Goal: Check status: Check status

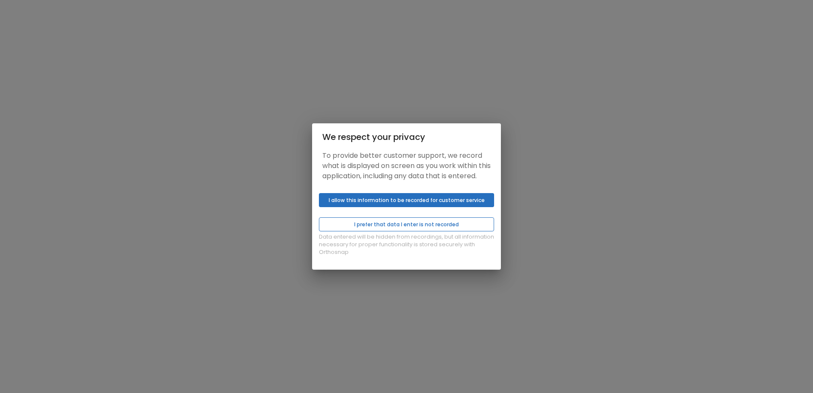
click at [441, 226] on button "I prefer that data I enter is not recorded" at bounding box center [406, 224] width 175 height 14
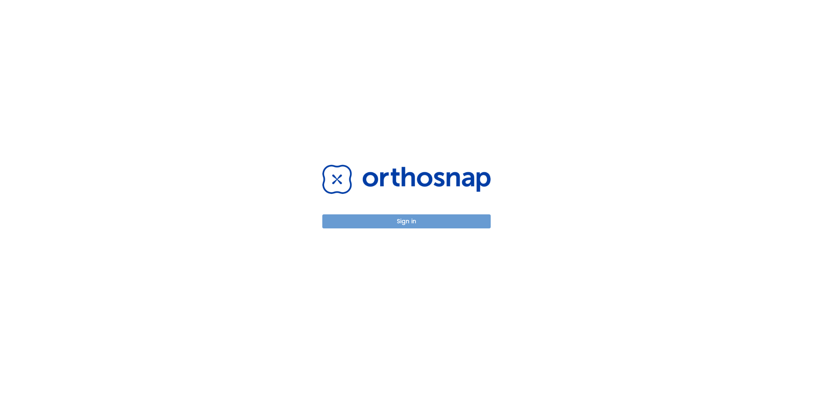
click at [426, 221] on button "Sign in" at bounding box center [406, 221] width 168 height 14
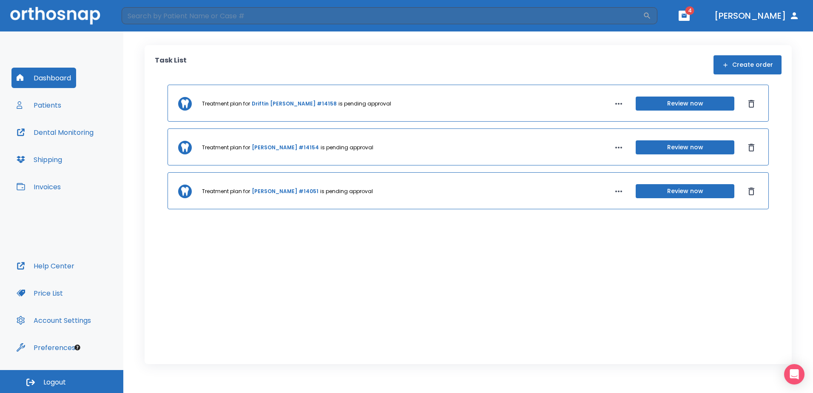
click at [275, 147] on link "[PERSON_NAME] #14154" at bounding box center [285, 148] width 67 height 8
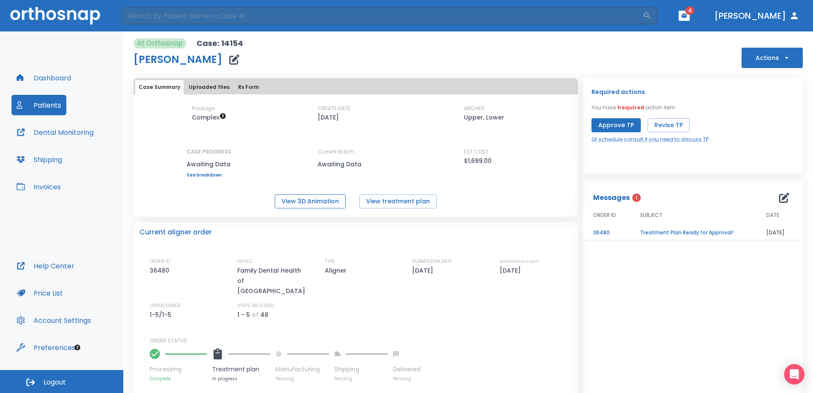
click at [331, 202] on button "View 3D Animation" at bounding box center [310, 201] width 71 height 14
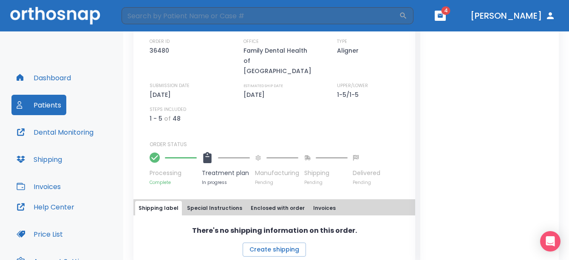
scroll to position [221, 0]
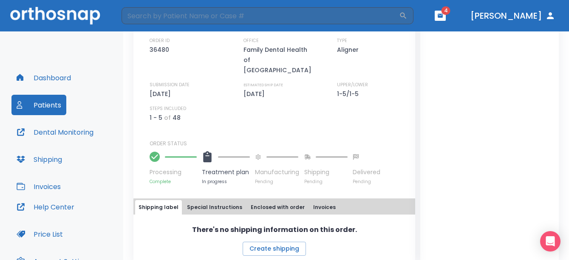
click at [314, 200] on button "Invoices" at bounding box center [324, 207] width 29 height 14
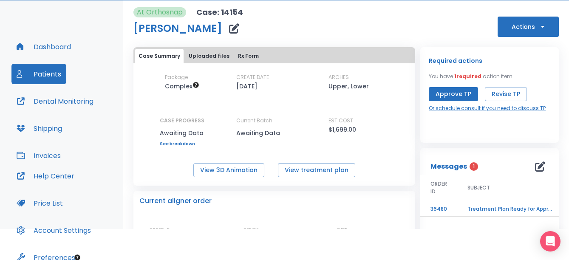
scroll to position [0, 0]
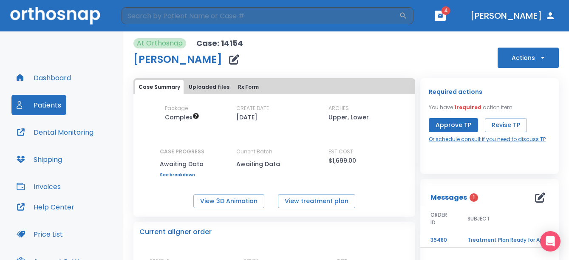
click at [450, 123] on button "Approve TP" at bounding box center [453, 125] width 49 height 14
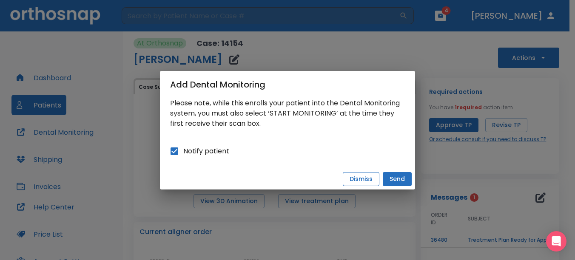
click at [351, 176] on button "Dismiss" at bounding box center [361, 179] width 37 height 14
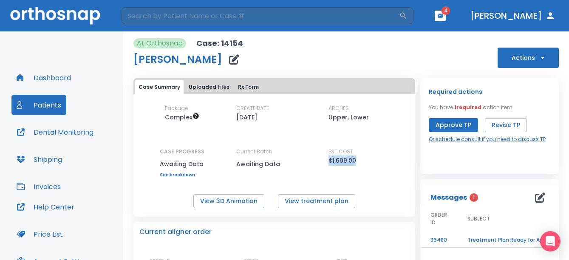
drag, startPoint x: 323, startPoint y: 160, endPoint x: 351, endPoint y: 161, distance: 28.9
click at [351, 161] on div "Package Complex CREATE DATE [DATE] ARCHES Upper, Lower CASE PROGRESS Awaiting D…" at bounding box center [274, 141] width 282 height 73
drag, startPoint x: 351, startPoint y: 161, endPoint x: 347, endPoint y: 171, distance: 11.4
click at [347, 171] on div "EST COST $1,699.00" at bounding box center [367, 163] width 77 height 30
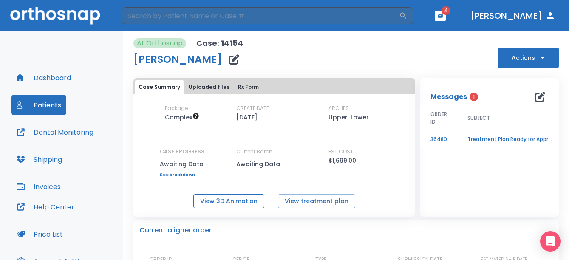
click at [232, 201] on button "View 3D Animation" at bounding box center [228, 201] width 71 height 14
